Goal: Task Accomplishment & Management: Use online tool/utility

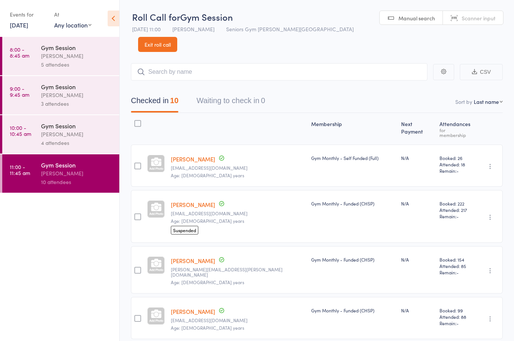
click at [23, 18] on div "Events for" at bounding box center [28, 14] width 37 height 12
click at [23, 24] on link "[DATE]" at bounding box center [19, 25] width 18 height 8
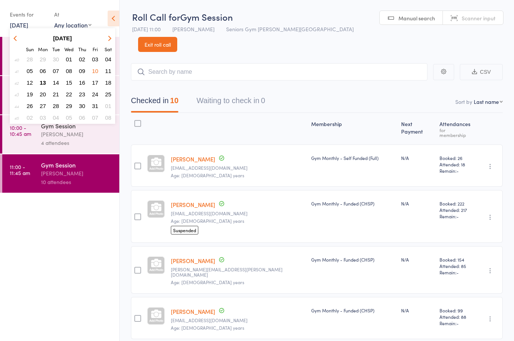
click at [45, 85] on span "13" at bounding box center [43, 82] width 6 height 6
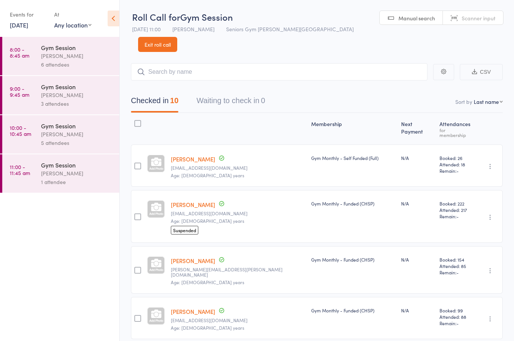
click at [35, 61] on link "8:00 - 8:45 am Gym Session [PERSON_NAME] 6 attendees" at bounding box center [60, 56] width 117 height 38
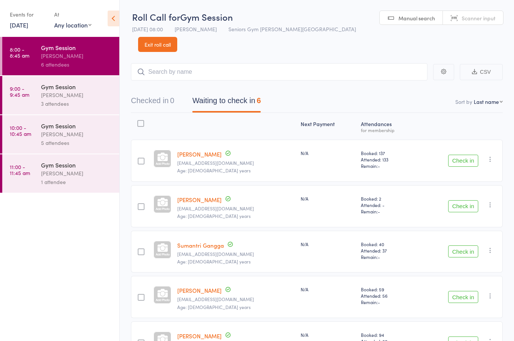
click at [46, 174] on div "[PERSON_NAME]" at bounding box center [77, 173] width 72 height 9
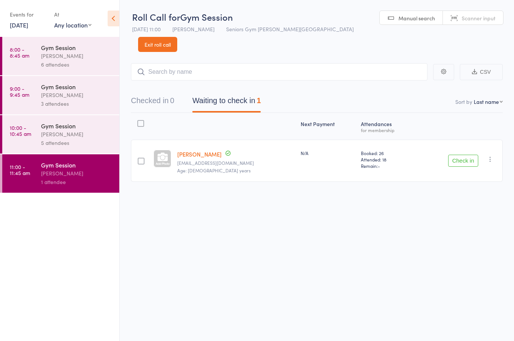
click at [52, 53] on div "[PERSON_NAME]" at bounding box center [77, 56] width 72 height 9
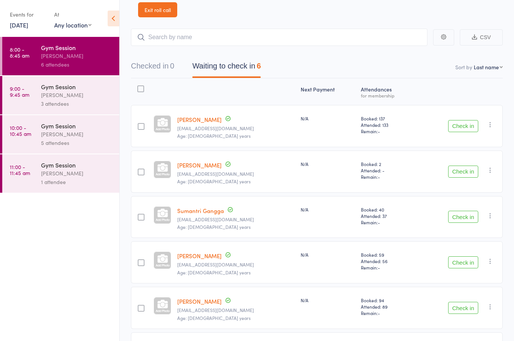
scroll to position [62, 0]
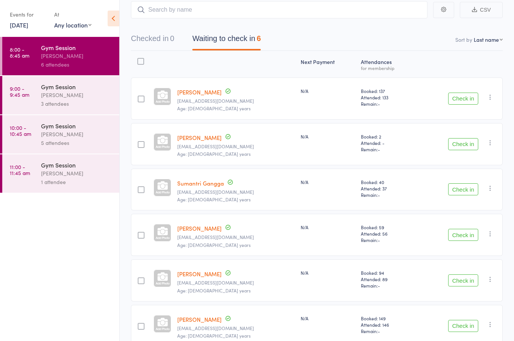
click at [58, 95] on div "[PERSON_NAME]" at bounding box center [77, 95] width 72 height 9
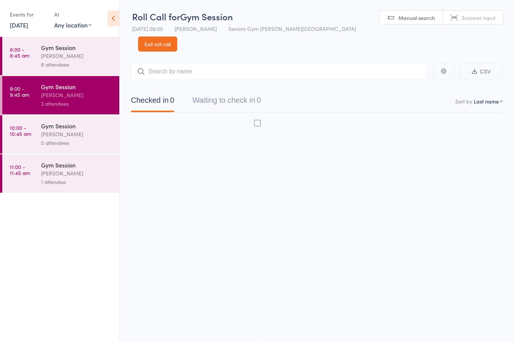
scroll to position [5, 0]
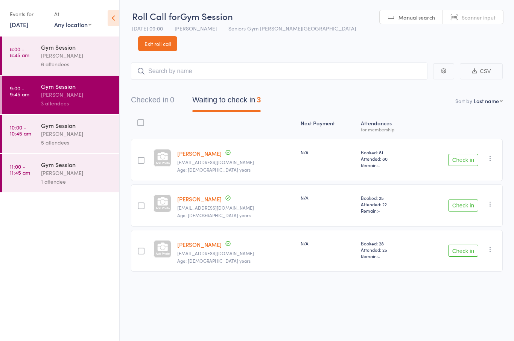
click at [77, 147] on div "5 attendees" at bounding box center [77, 142] width 72 height 9
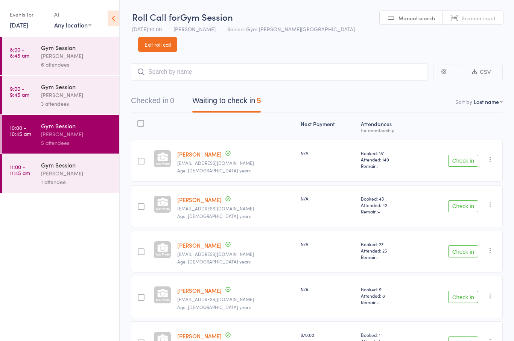
scroll to position [17, 0]
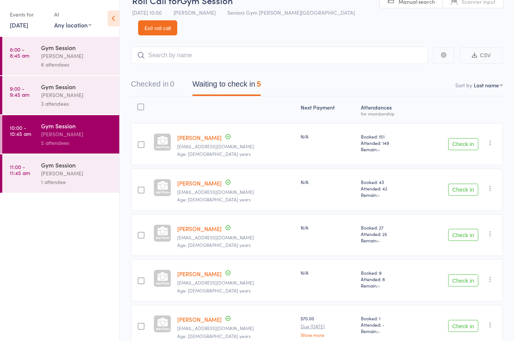
click at [43, 65] on div "6 attendees" at bounding box center [77, 64] width 72 height 9
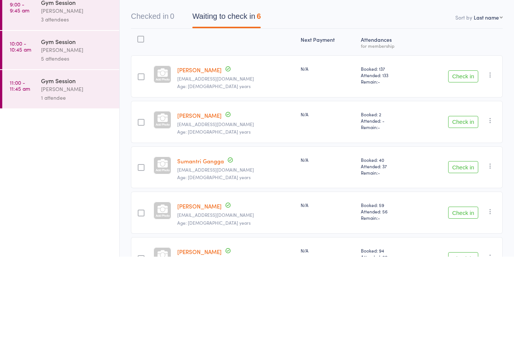
click at [465, 245] on button "Check in" at bounding box center [463, 251] width 30 height 12
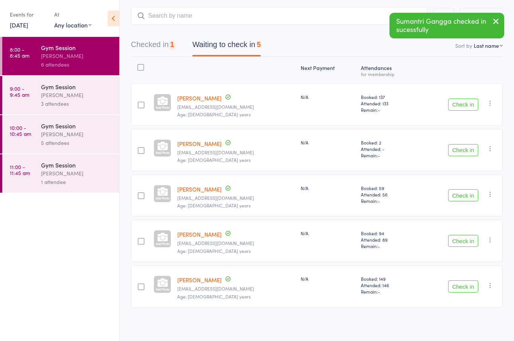
scroll to position [17, 0]
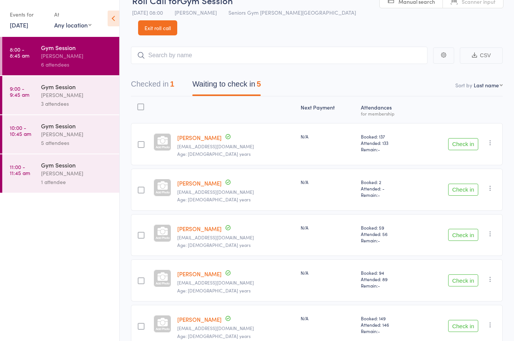
click at [466, 229] on button "Check in" at bounding box center [463, 235] width 30 height 12
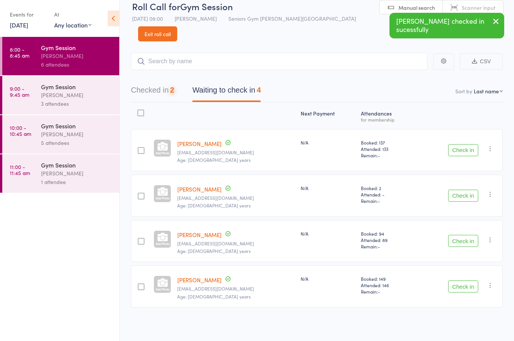
scroll to position [5, 0]
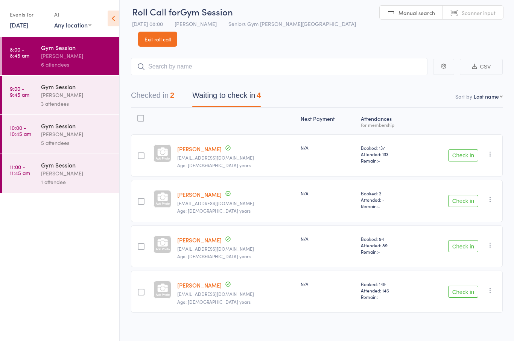
click at [461, 149] on button "Check in" at bounding box center [463, 155] width 30 height 12
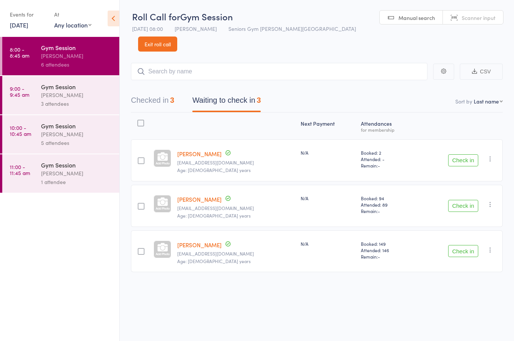
click at [468, 200] on button "Check in" at bounding box center [463, 206] width 30 height 12
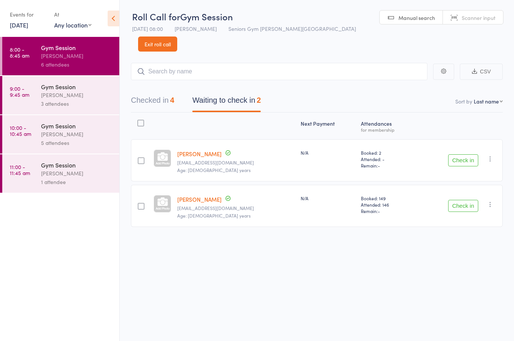
click at [466, 200] on button "Check in" at bounding box center [463, 206] width 30 height 12
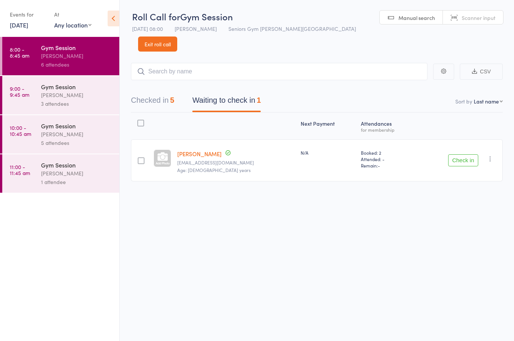
click at [461, 154] on button "Check in" at bounding box center [463, 160] width 30 height 12
